Goal: Task Accomplishment & Management: Manage account settings

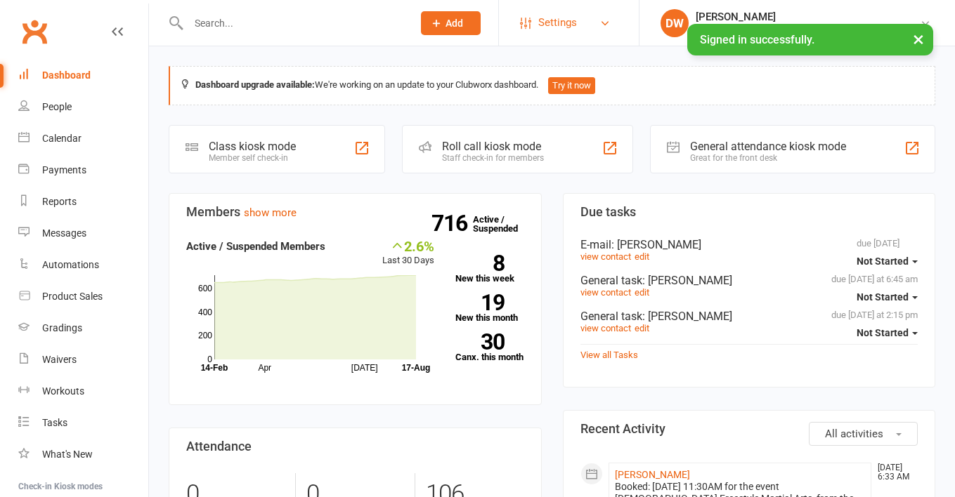
click at [577, 26] on span "Settings" at bounding box center [557, 23] width 39 height 32
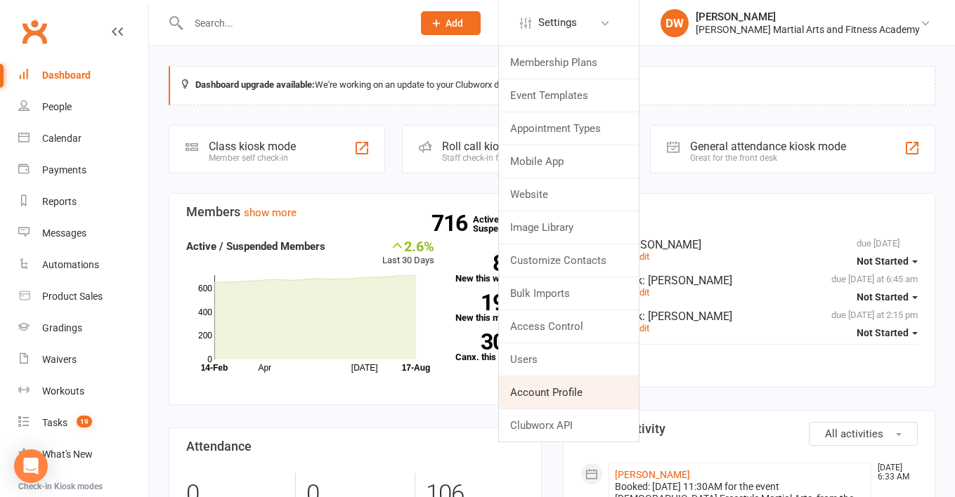
click at [610, 393] on link "Account Profile" at bounding box center [569, 393] width 140 height 32
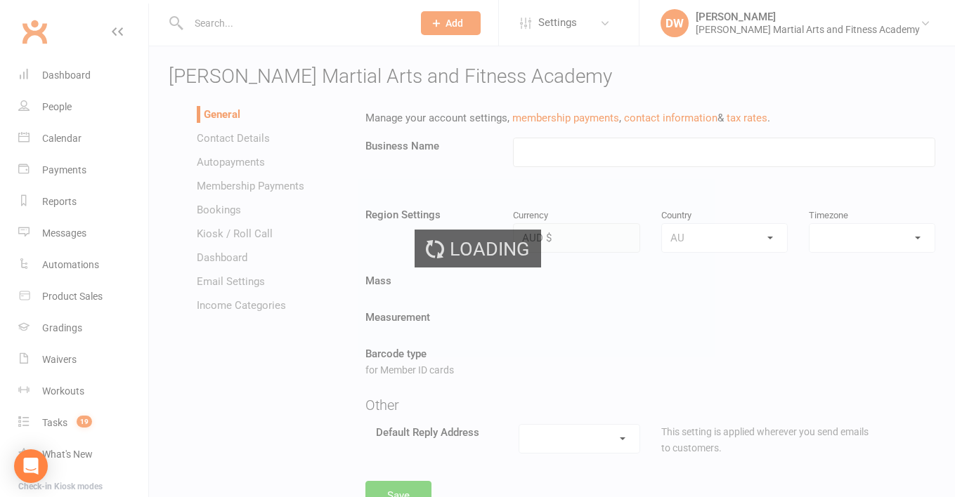
type input "[PERSON_NAME] Martial Arts and Fitness Academy"
select select "[GEOGRAPHIC_DATA]/[GEOGRAPHIC_DATA]"
select select "[EMAIL_ADDRESS][DOMAIN_NAME]"
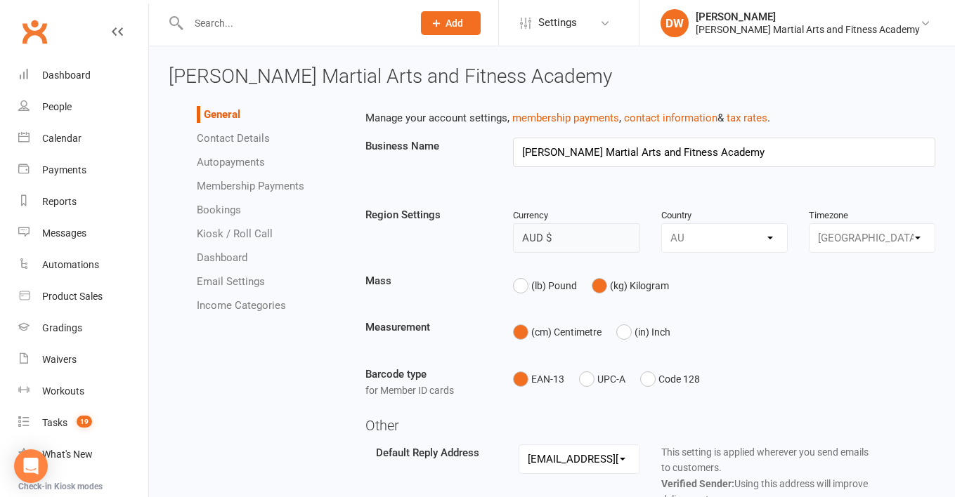
click at [230, 288] on li "Email Settings" at bounding box center [271, 281] width 148 height 17
click at [241, 277] on link "Email Settings" at bounding box center [231, 281] width 68 height 13
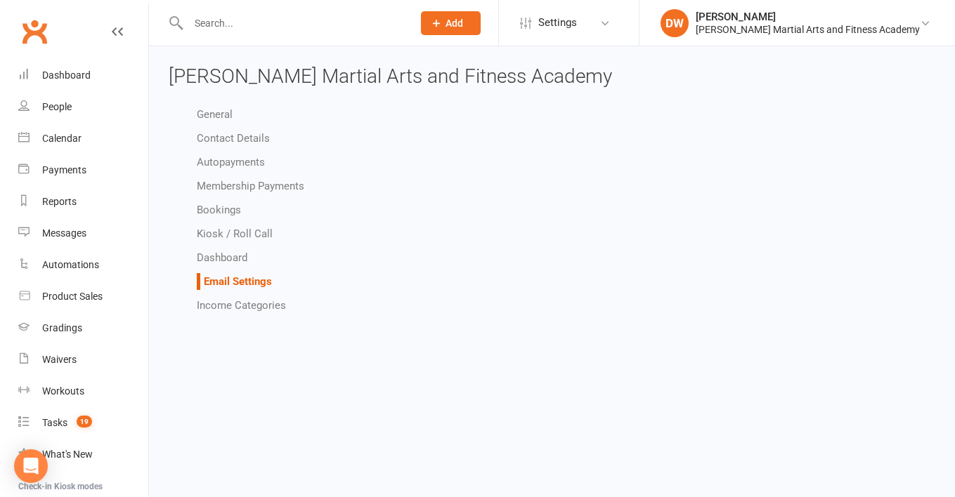
select select "do_not_send"
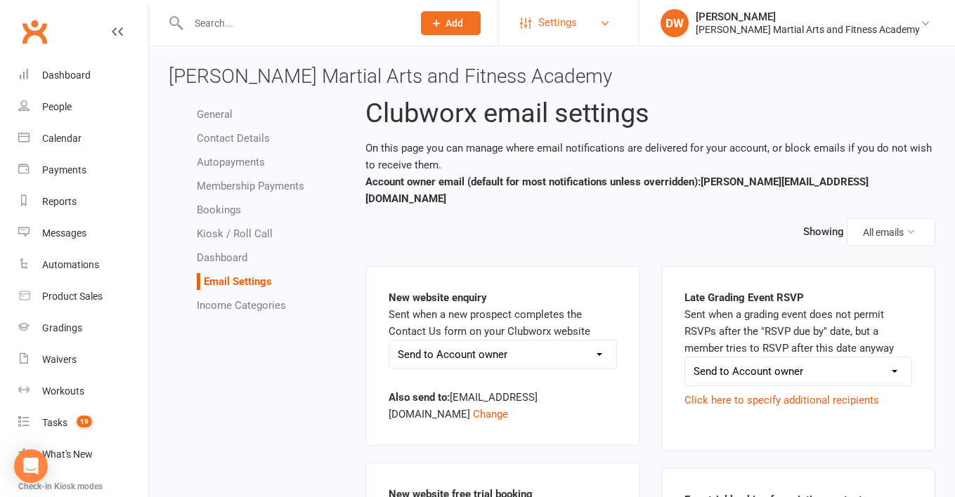
click at [577, 27] on span "Settings" at bounding box center [557, 23] width 39 height 32
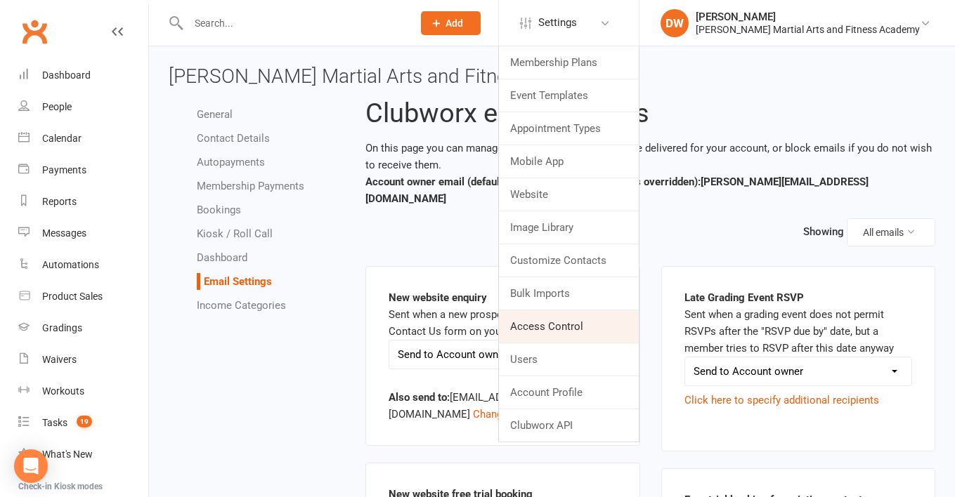
click at [594, 327] on link "Access Control" at bounding box center [569, 326] width 140 height 32
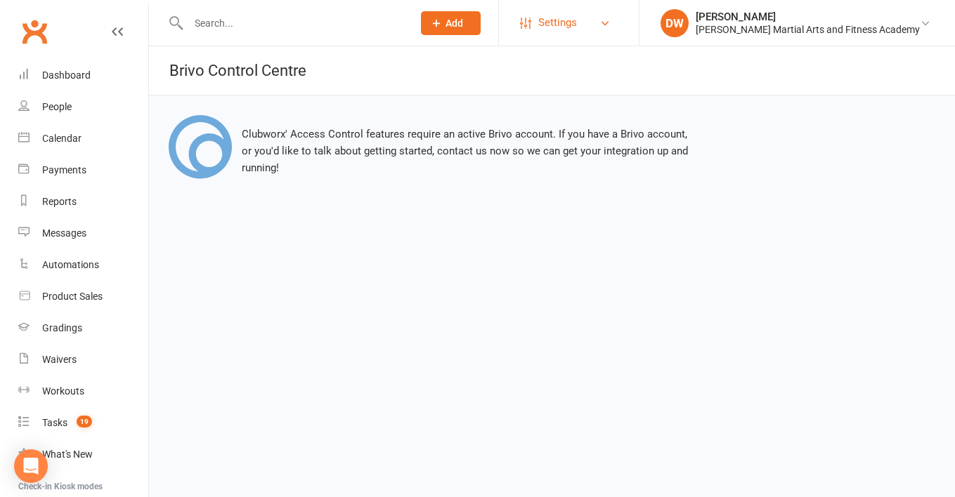
click at [577, 14] on span "Settings" at bounding box center [557, 23] width 39 height 32
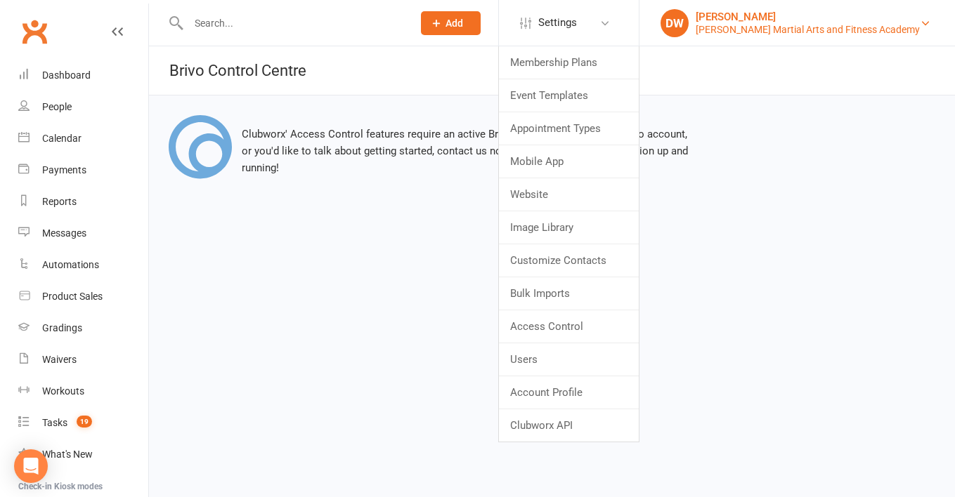
click at [748, 17] on div "[PERSON_NAME]" at bounding box center [807, 17] width 224 height 13
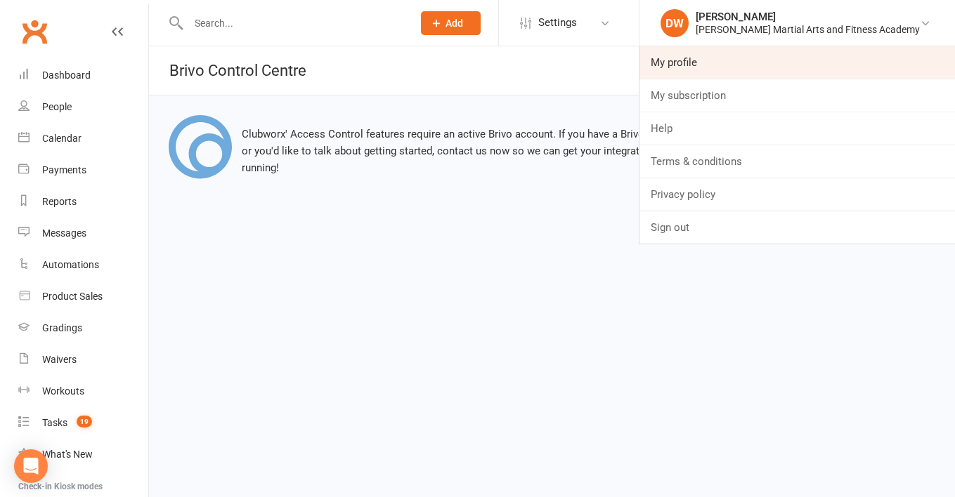
click at [715, 61] on link "My profile" at bounding box center [796, 62] width 315 height 32
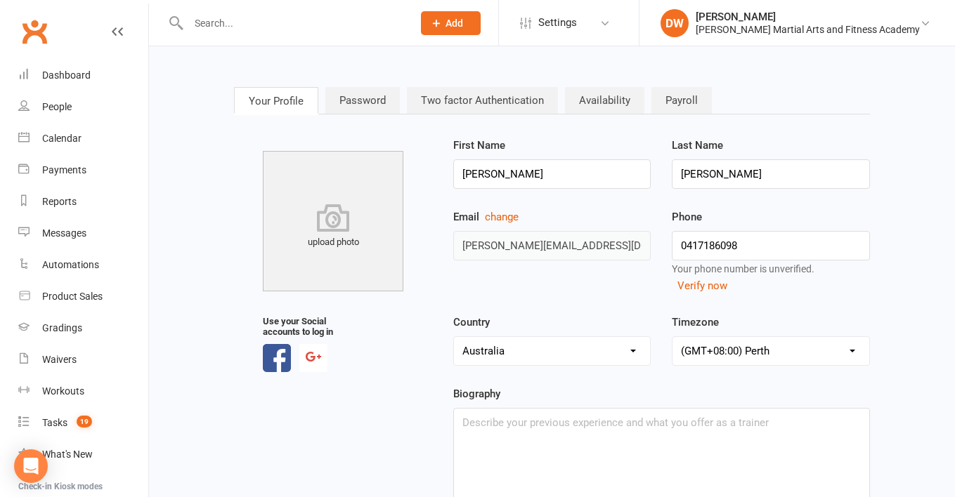
click at [601, 111] on link "Availability" at bounding box center [604, 100] width 79 height 27
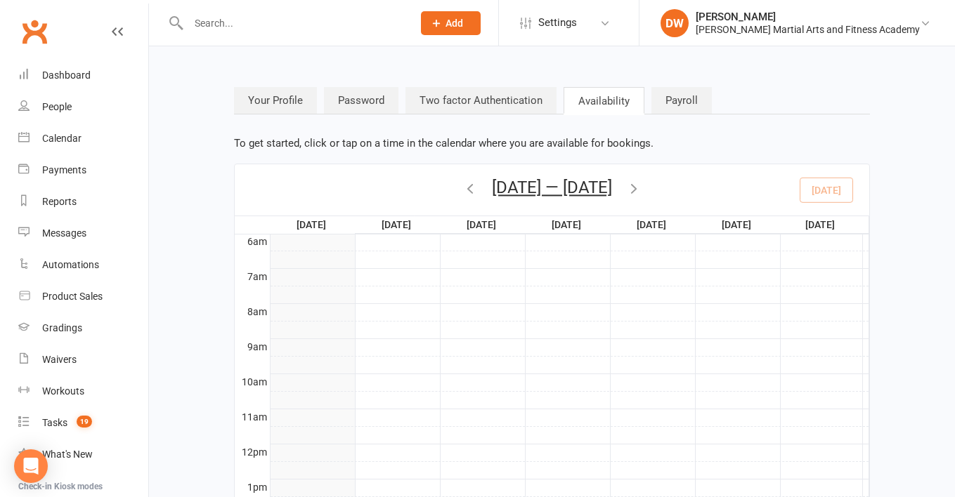
scroll to position [-1, 0]
click at [685, 113] on link "Payroll" at bounding box center [681, 100] width 60 height 27
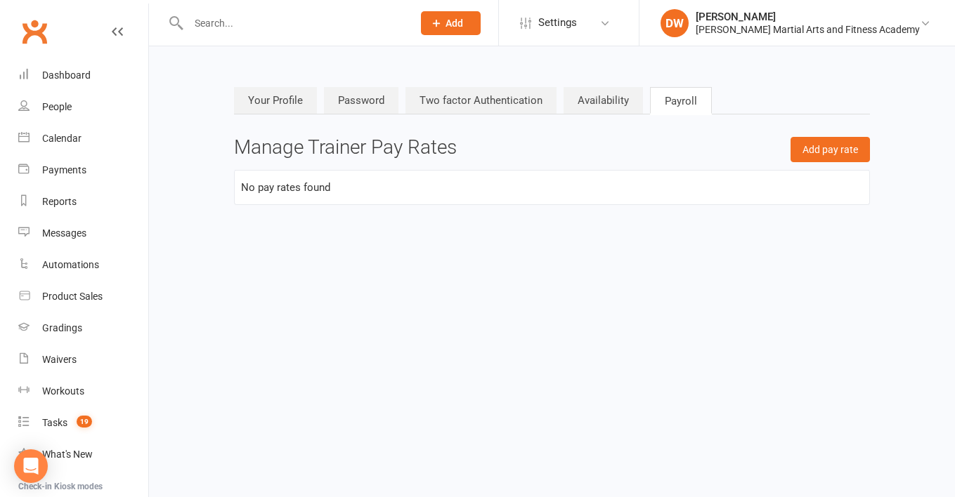
click at [266, 110] on link "Your Profile" at bounding box center [275, 100] width 83 height 27
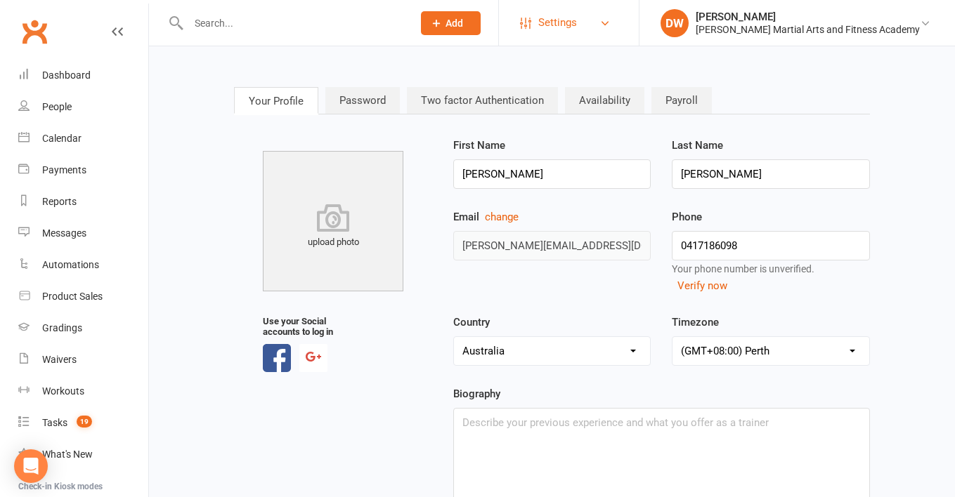
click at [577, 15] on span "Settings" at bounding box center [557, 23] width 39 height 32
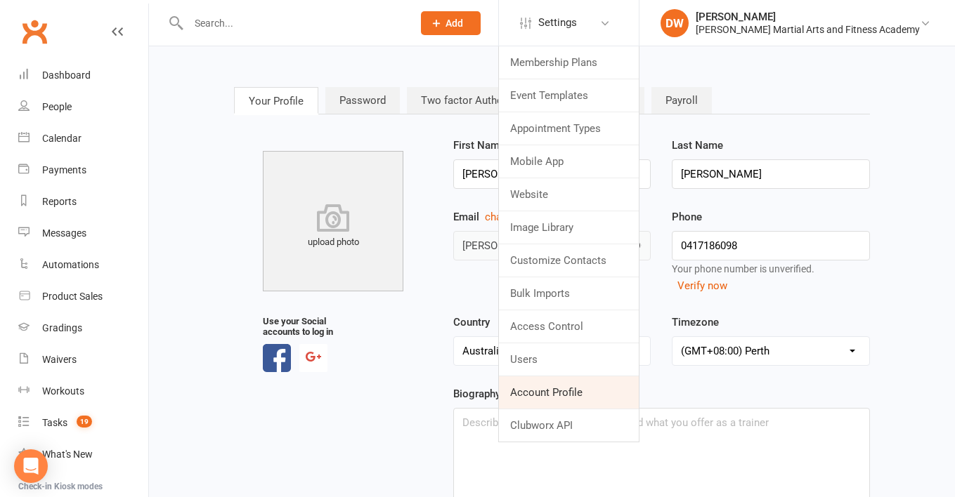
click at [587, 395] on link "Account Profile" at bounding box center [569, 393] width 140 height 32
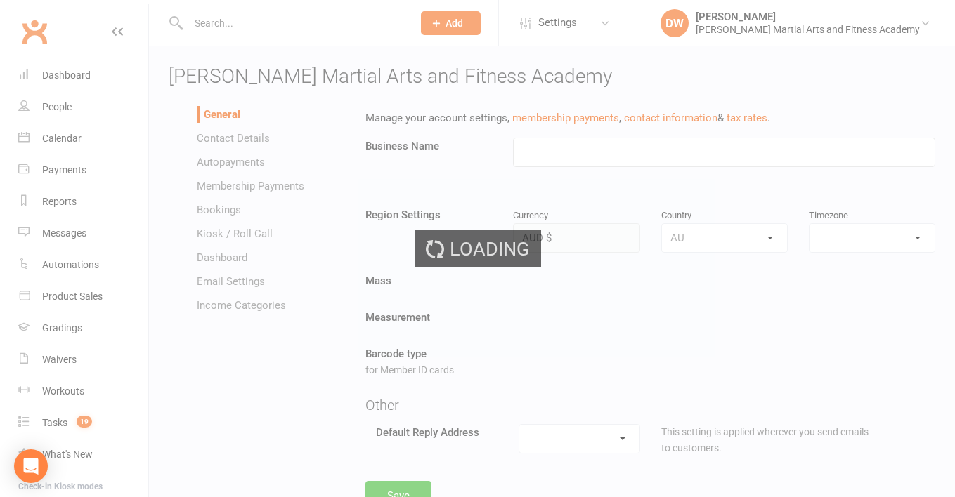
type input "[PERSON_NAME] Martial Arts and Fitness Academy"
select select "[GEOGRAPHIC_DATA]/[GEOGRAPHIC_DATA]"
select select "[EMAIL_ADDRESS][DOMAIN_NAME]"
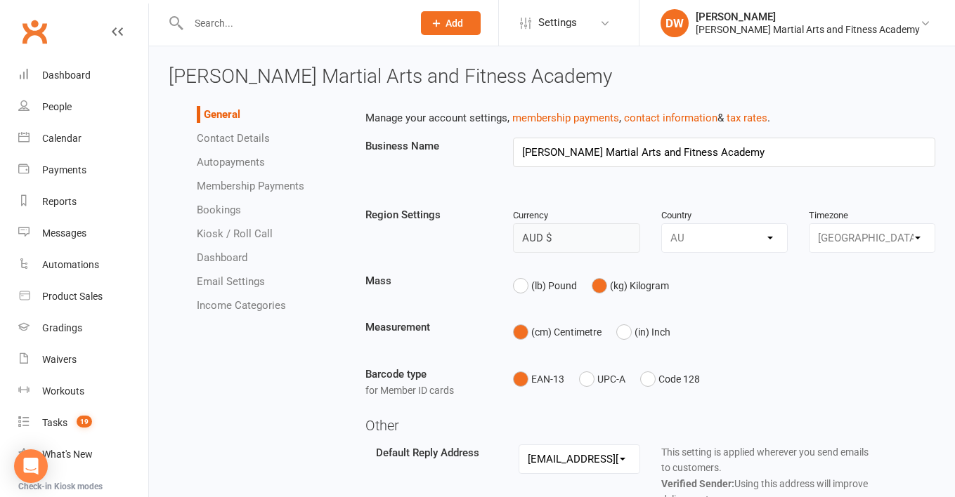
click at [226, 292] on ul "General Contact Details Autopayments Membership Payments Bookings Kiosk / Roll …" at bounding box center [257, 210] width 176 height 208
click at [231, 284] on link "Email Settings" at bounding box center [231, 281] width 68 height 13
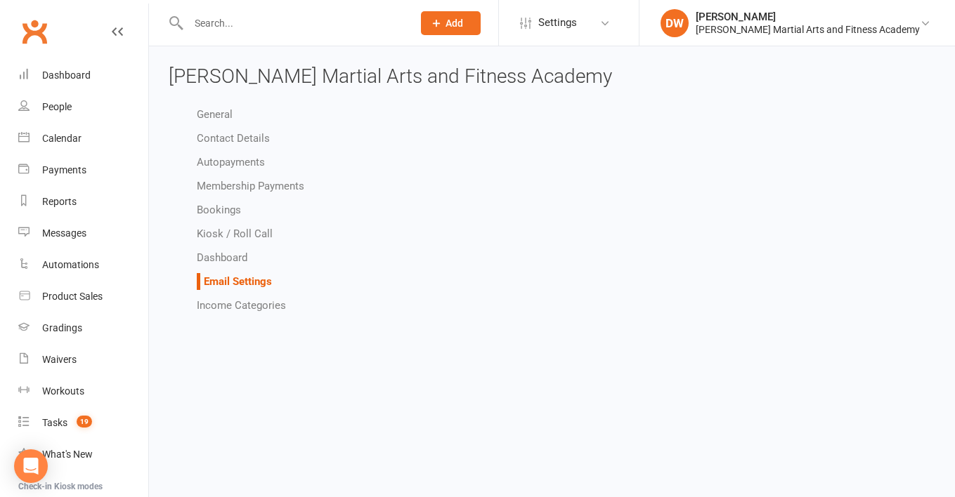
select select "do_not_send"
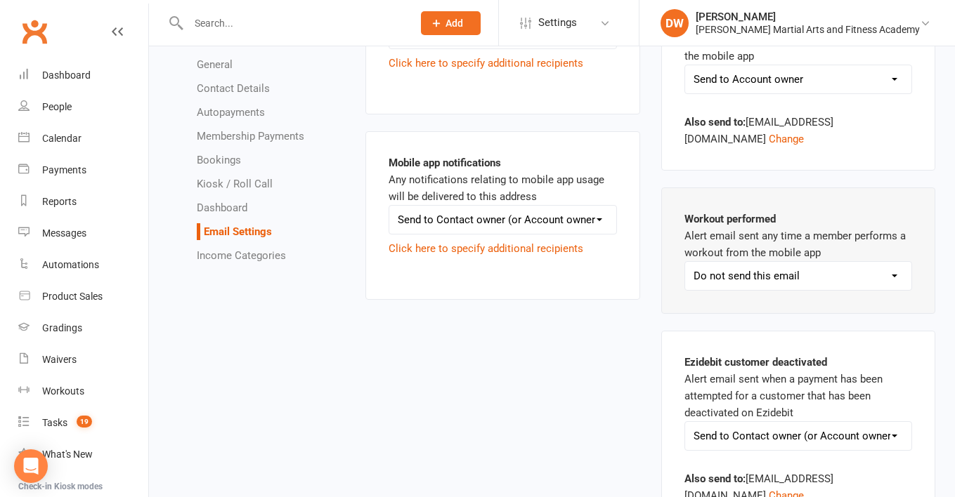
scroll to position [2950, 0]
click at [233, 257] on link "Income Categories" at bounding box center [241, 255] width 89 height 13
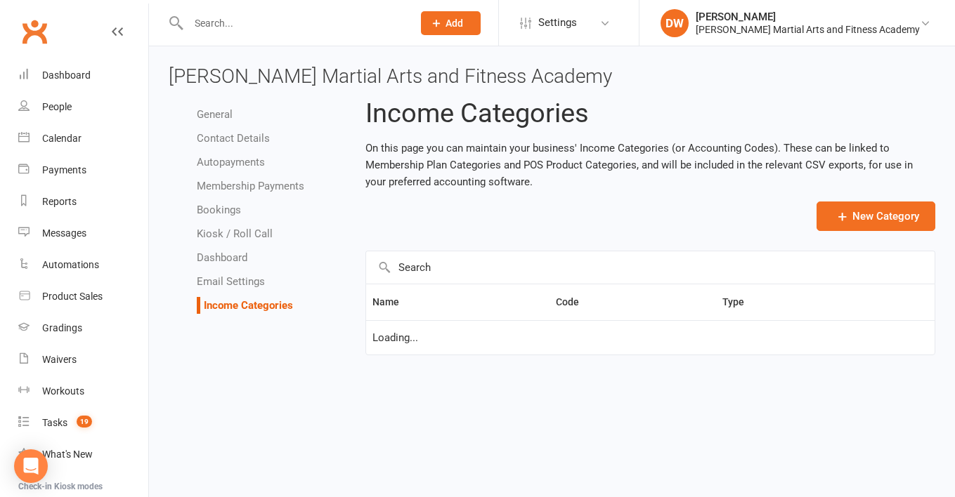
click at [223, 204] on link "Bookings" at bounding box center [219, 210] width 44 height 13
select select "send_booking_confirmation_email_to_none"
select select "send_booking_reminder_to_none"
select select "false"
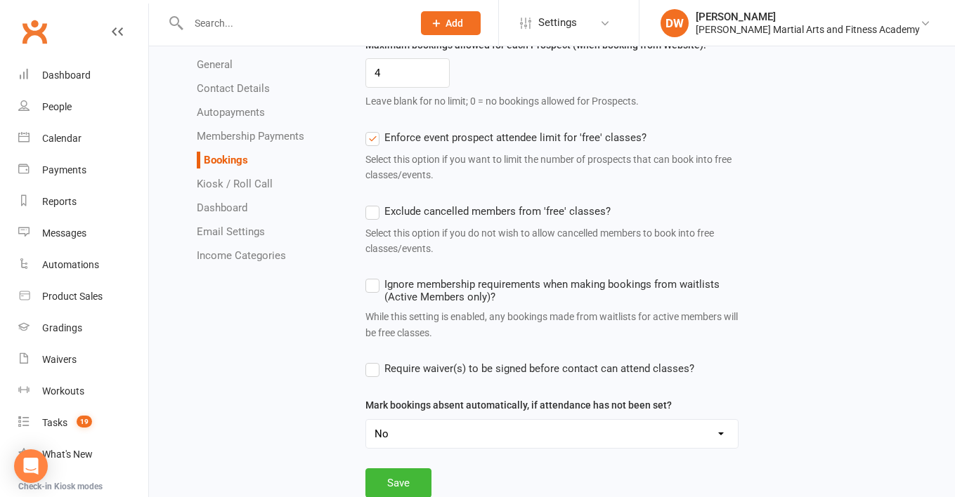
scroll to position [1041, 0]
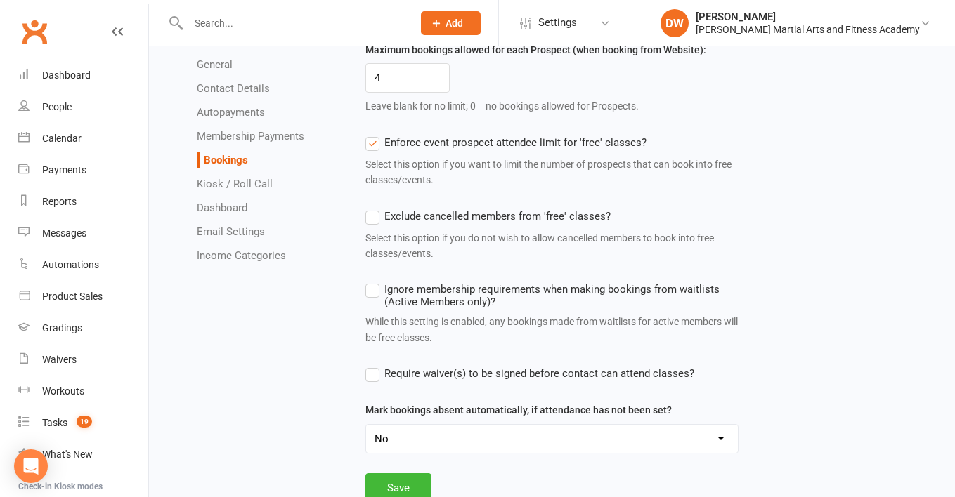
click at [244, 87] on link "Contact Details" at bounding box center [233, 88] width 73 height 13
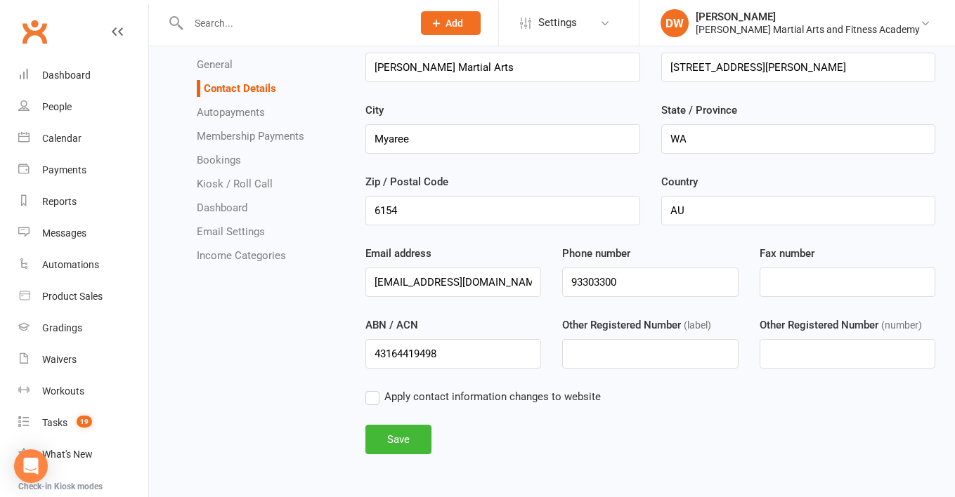
scroll to position [119, 0]
click at [61, 238] on div "Messages" at bounding box center [64, 233] width 44 height 11
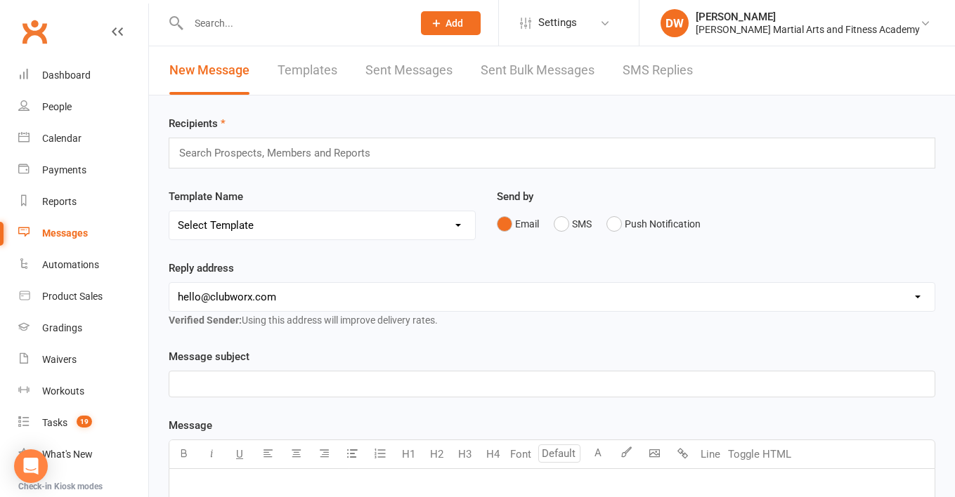
select select "2"
